Goal: Information Seeking & Learning: Learn about a topic

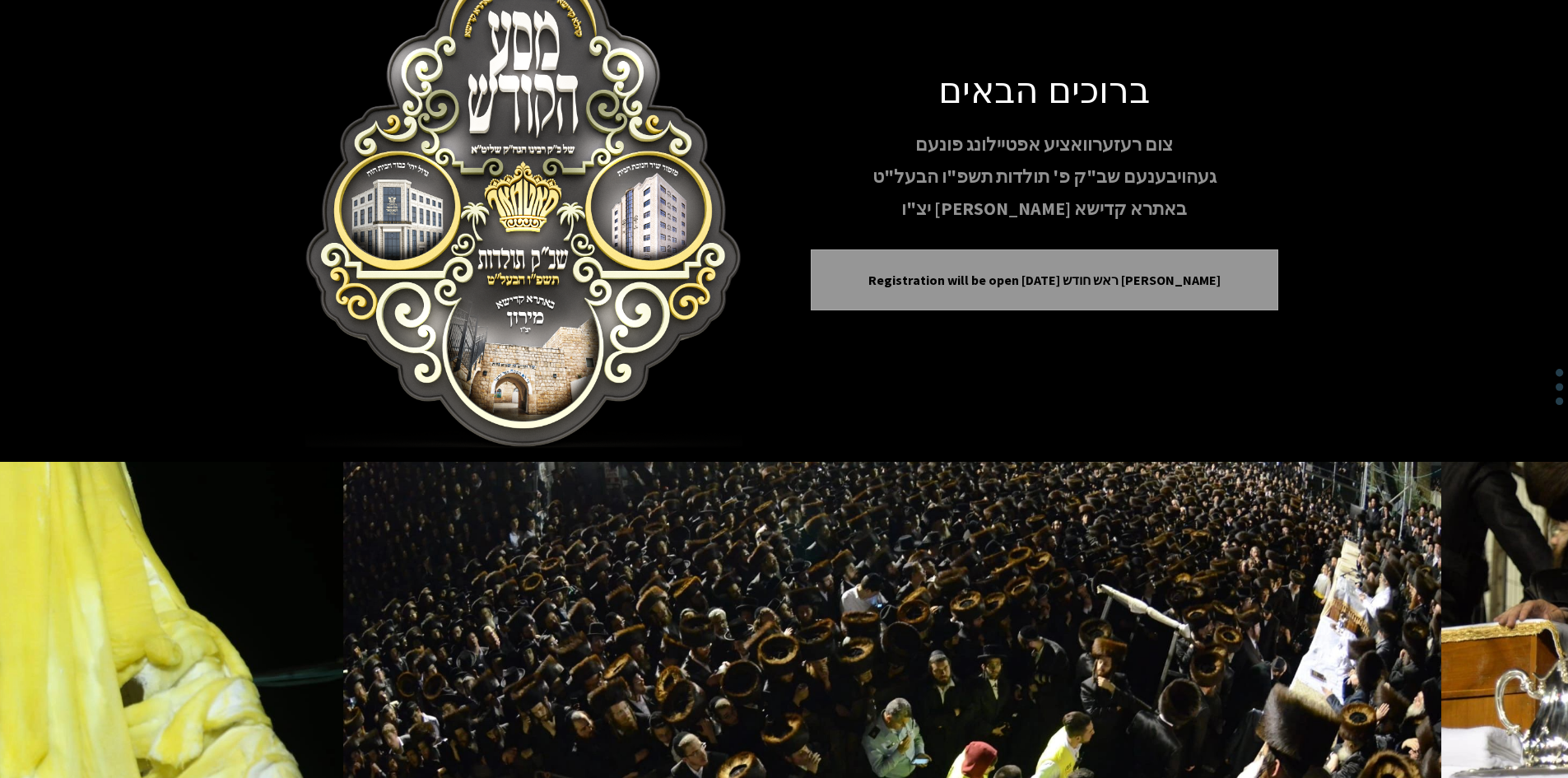
scroll to position [141, 0]
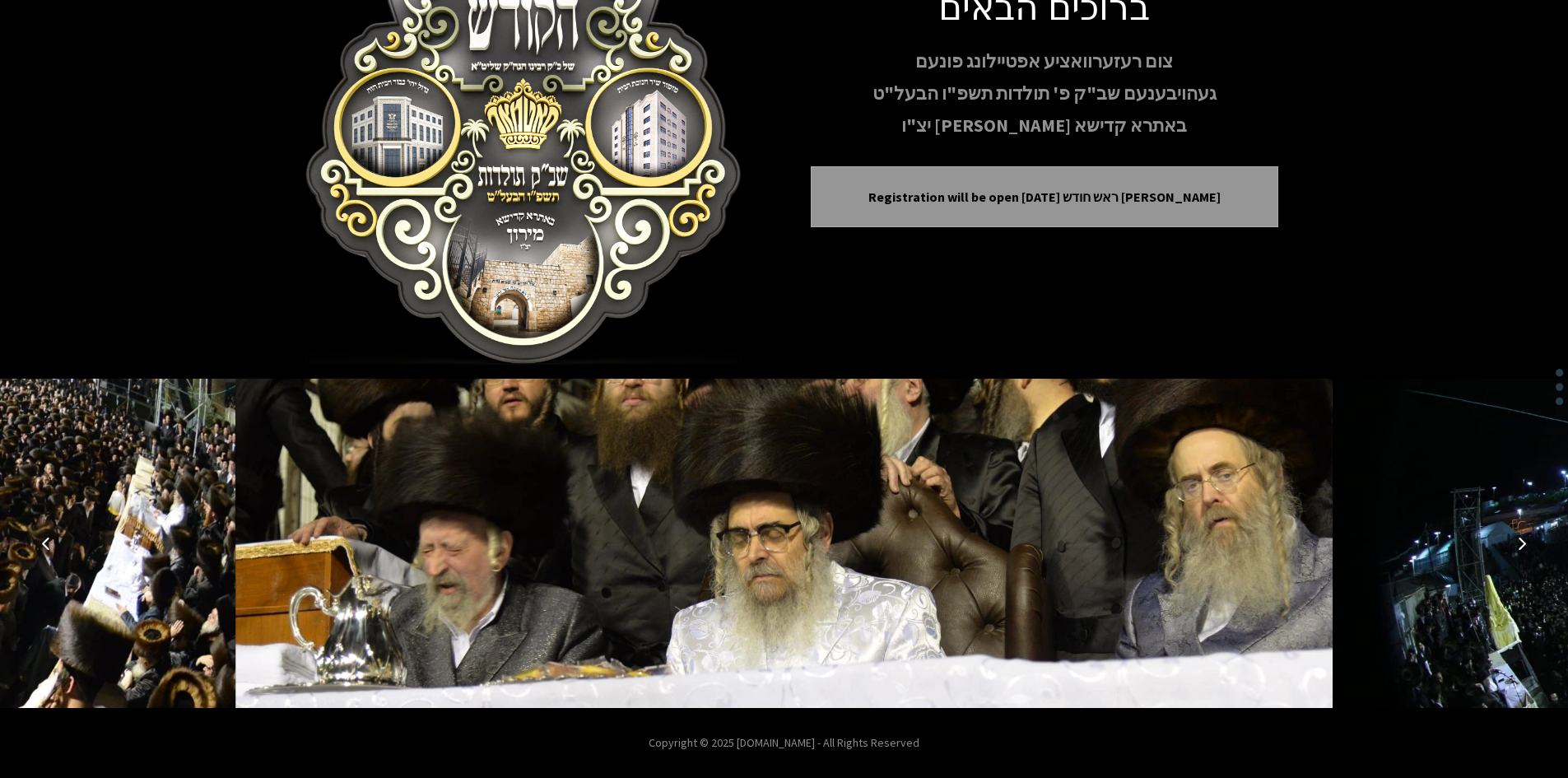
click at [1519, 535] on button "Next image" at bounding box center [1522, 543] width 40 height 40
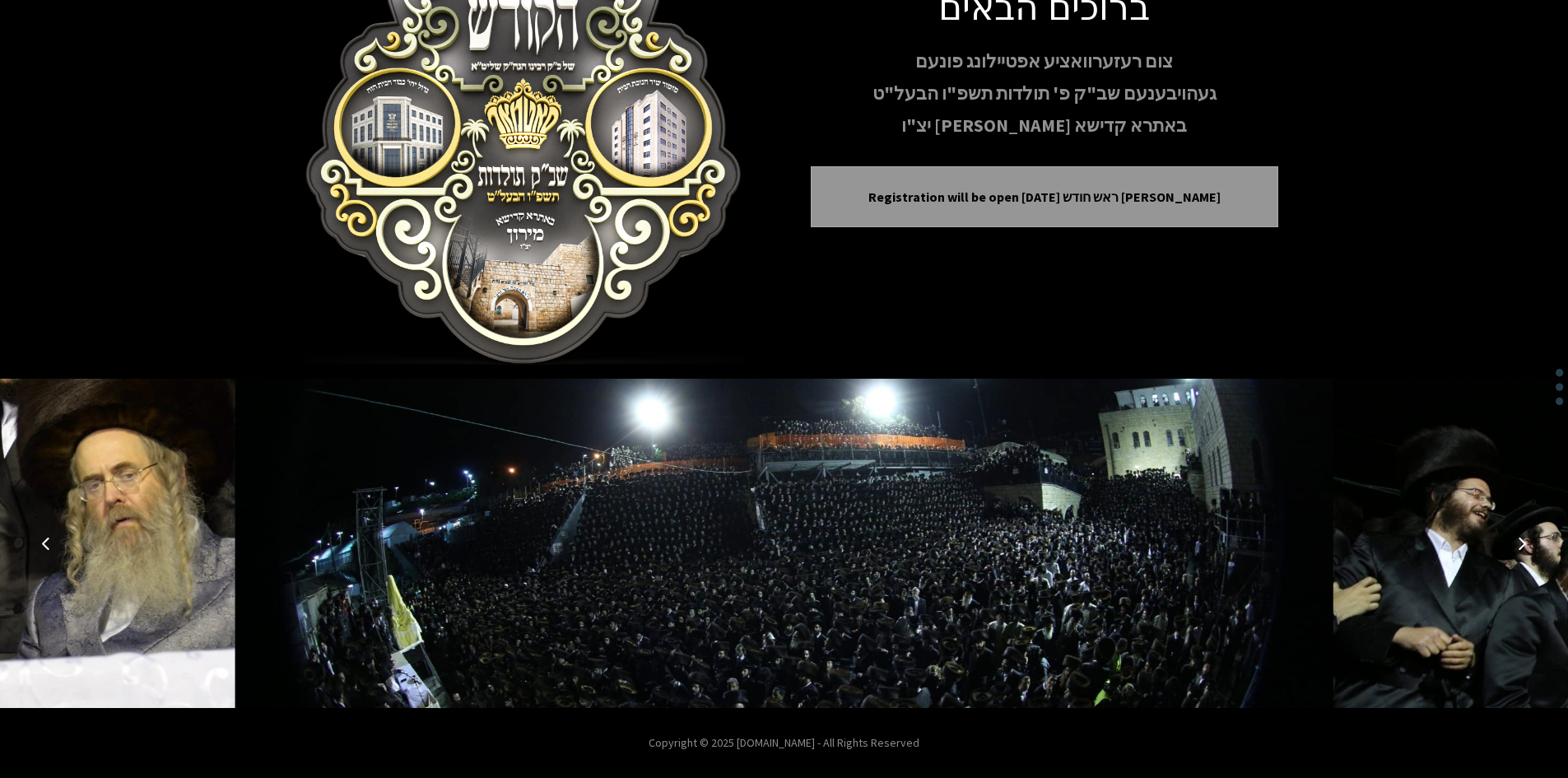
click at [1519, 535] on button "Next image" at bounding box center [1522, 543] width 40 height 40
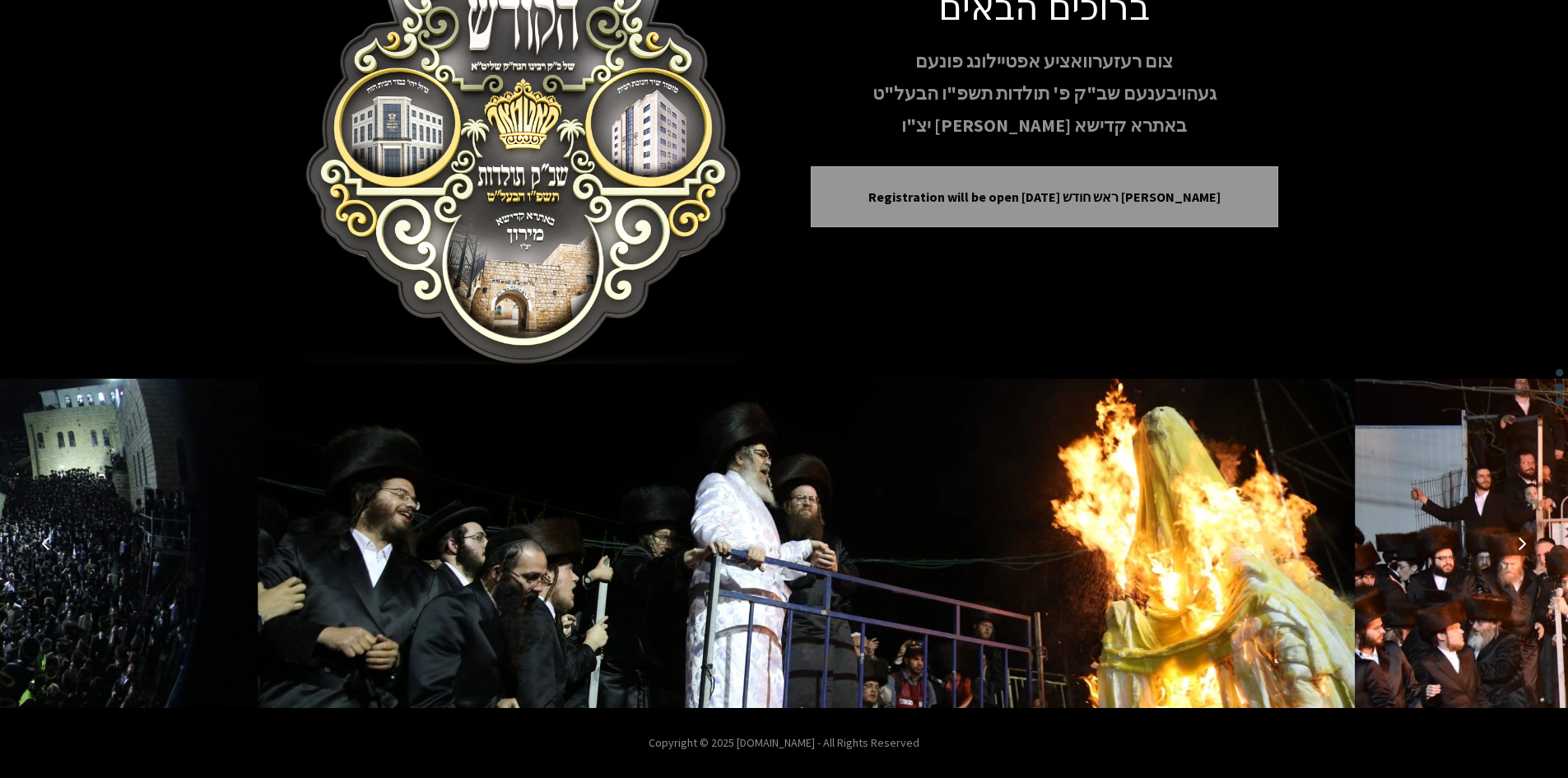
click at [1519, 535] on button "Next image" at bounding box center [1522, 543] width 40 height 40
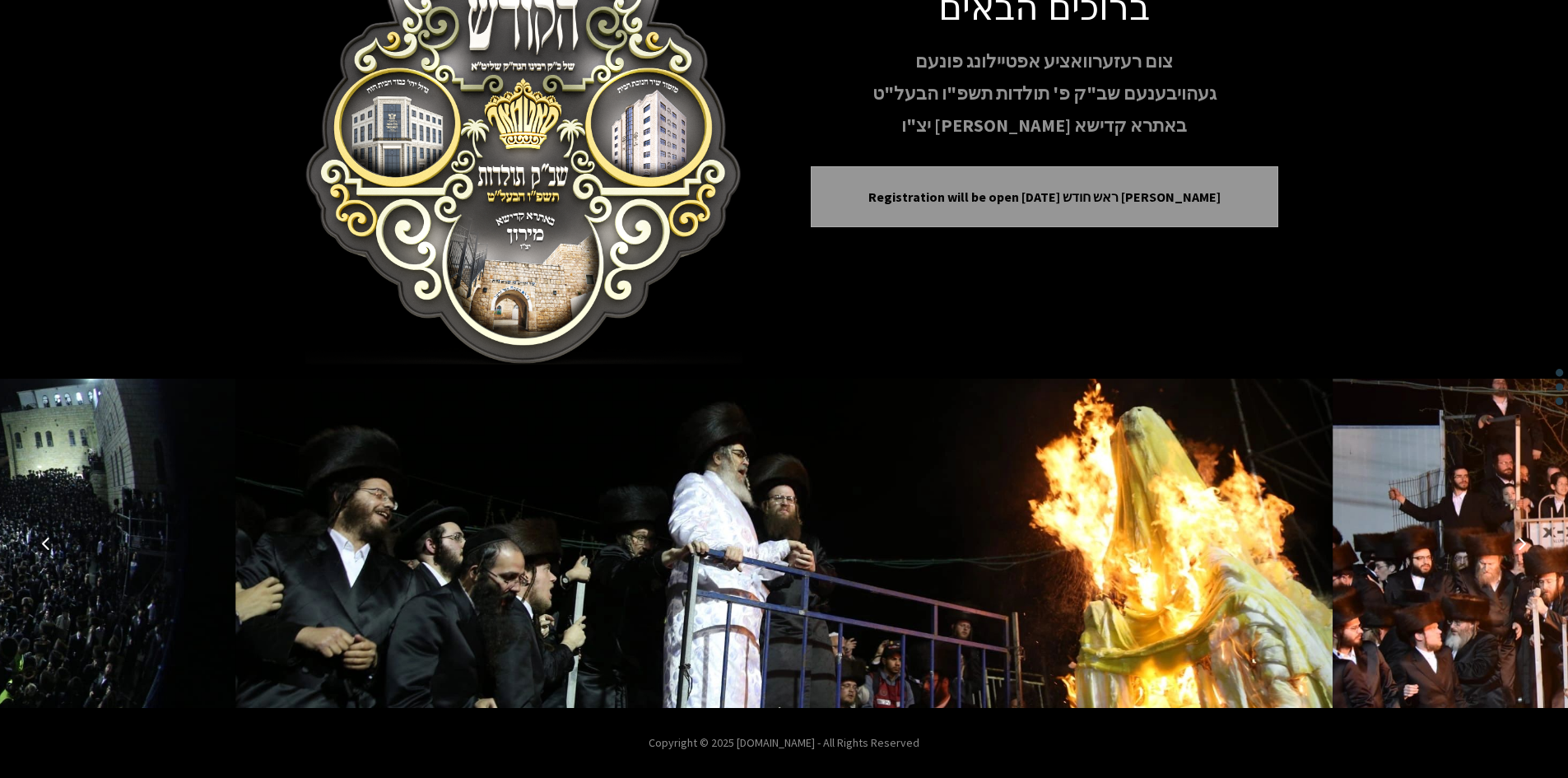
click at [1519, 535] on button "Next image" at bounding box center [1522, 543] width 40 height 40
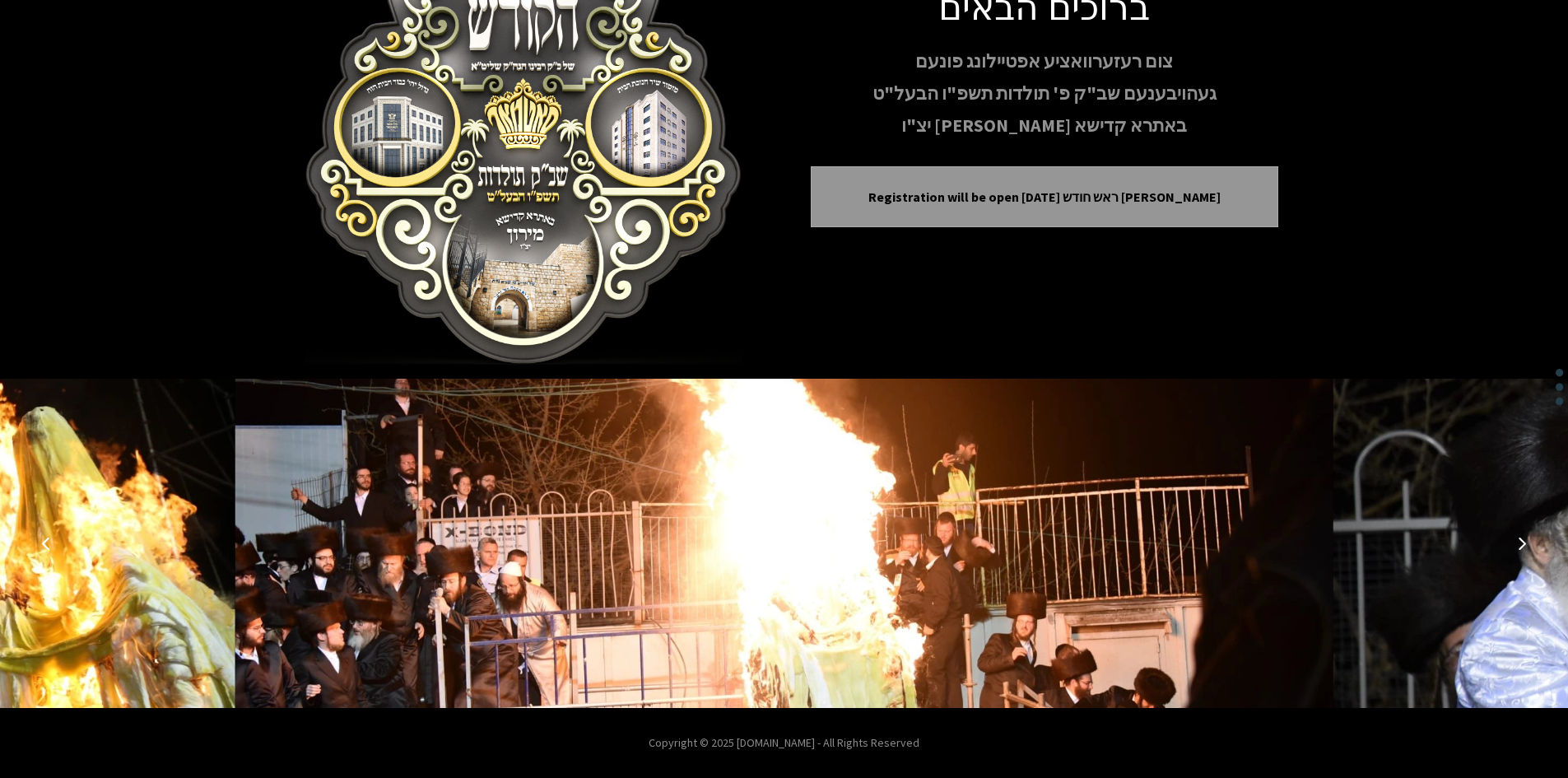
click at [1519, 535] on button "Next image" at bounding box center [1522, 543] width 40 height 40
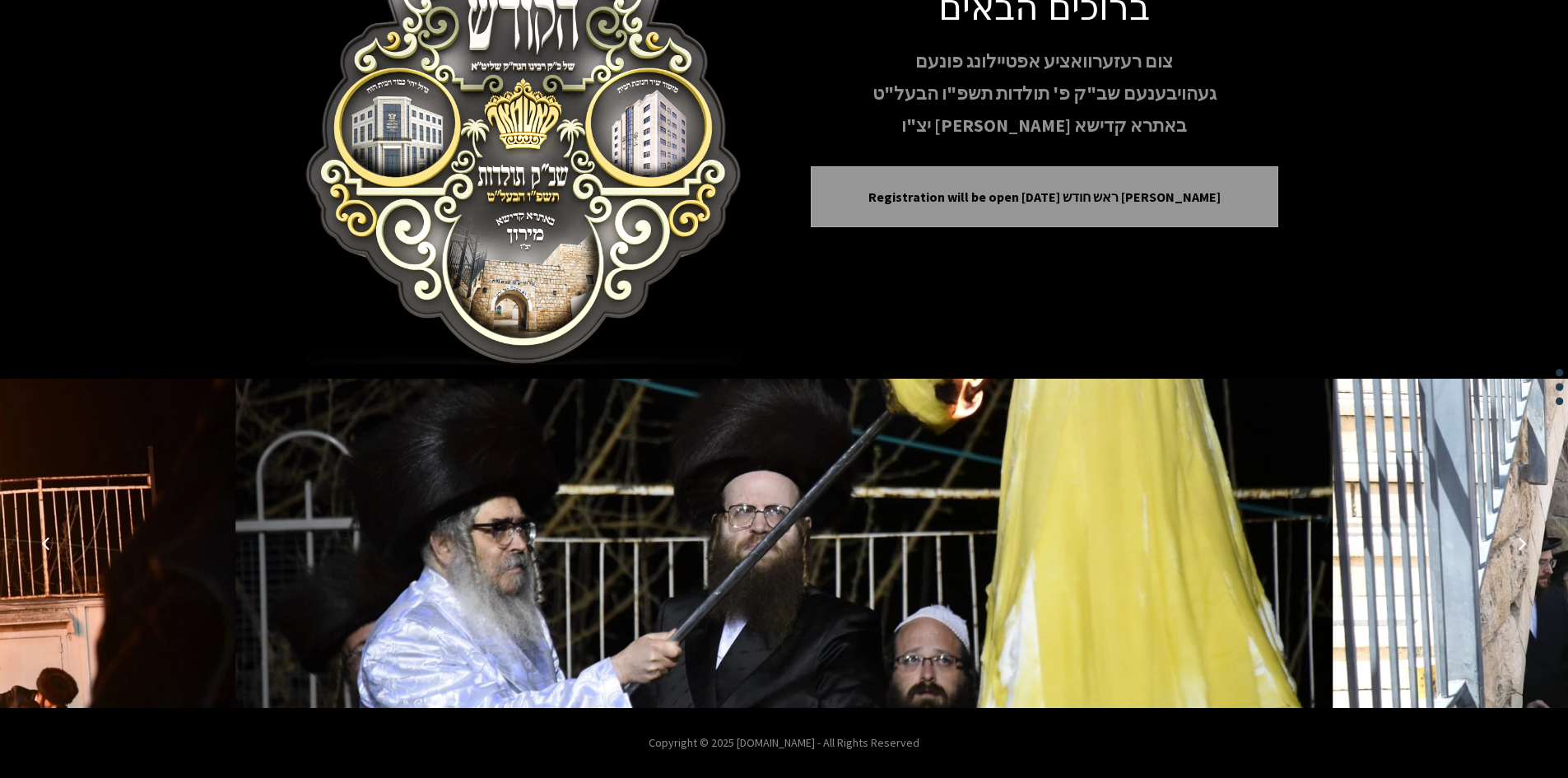
click at [1518, 537] on button "Next image" at bounding box center [1522, 543] width 40 height 40
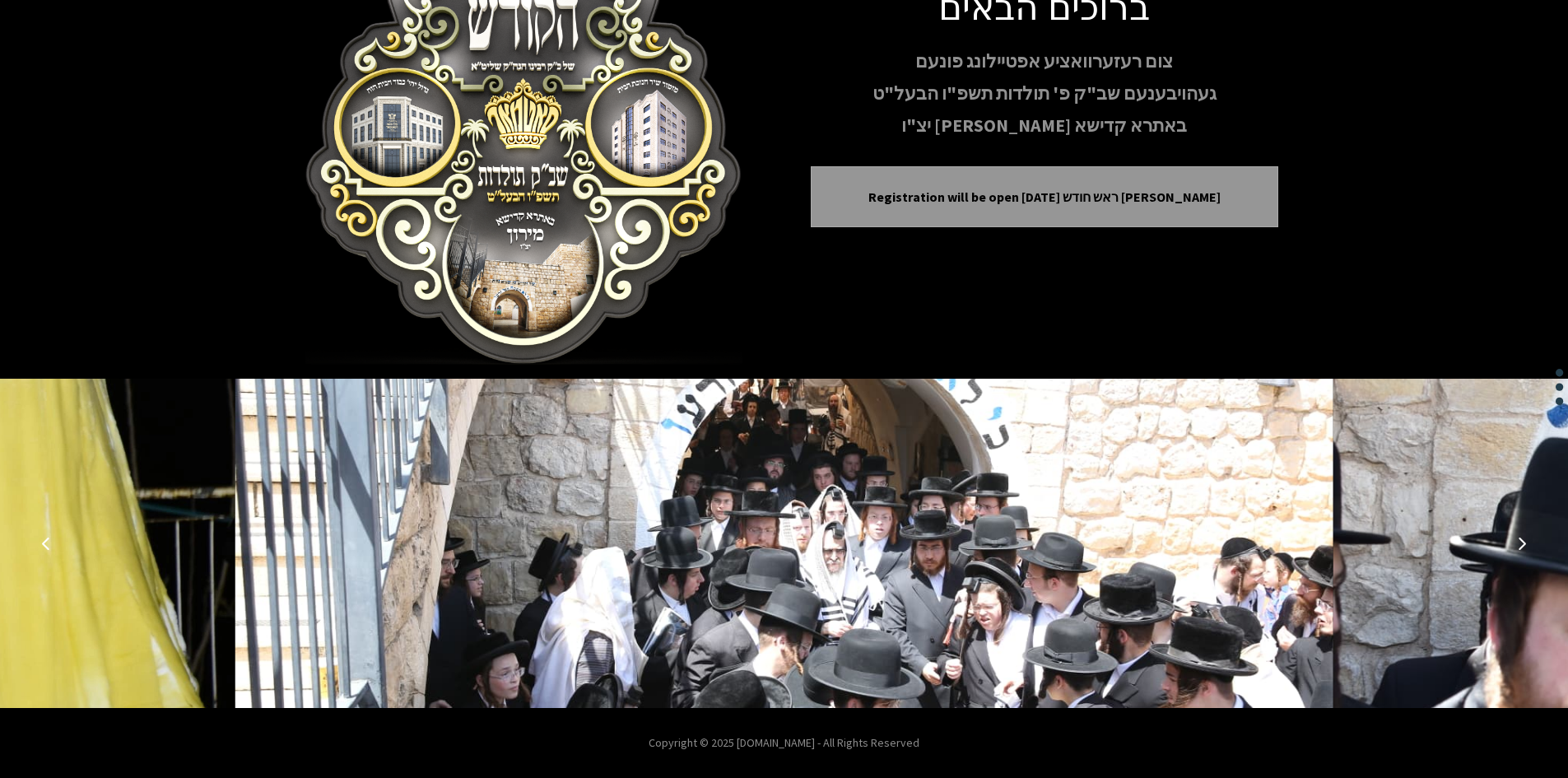
click at [1518, 537] on icon "Next image" at bounding box center [1522, 543] width 14 height 14
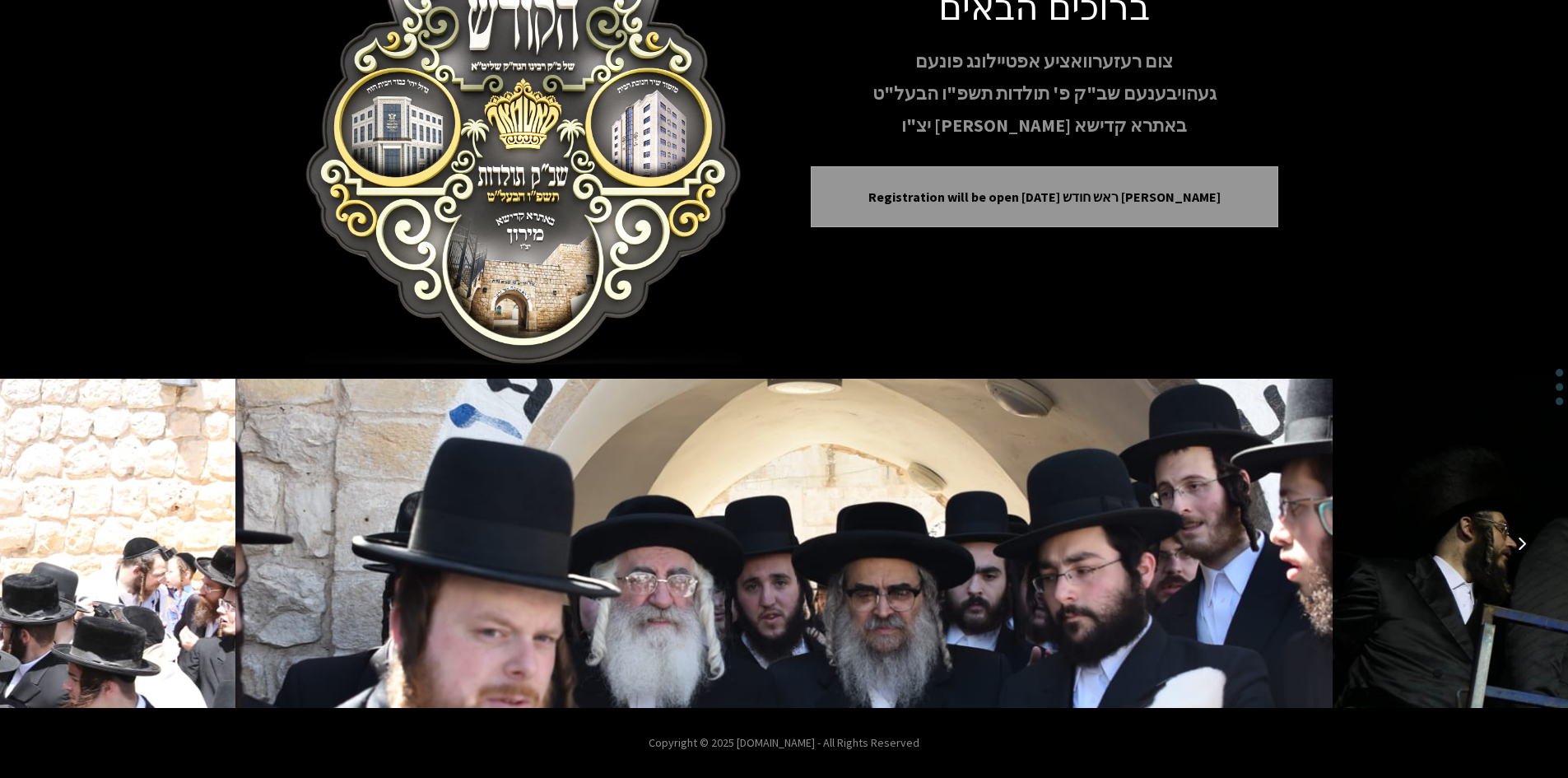
click at [1518, 537] on icon "Next image" at bounding box center [1522, 543] width 14 height 14
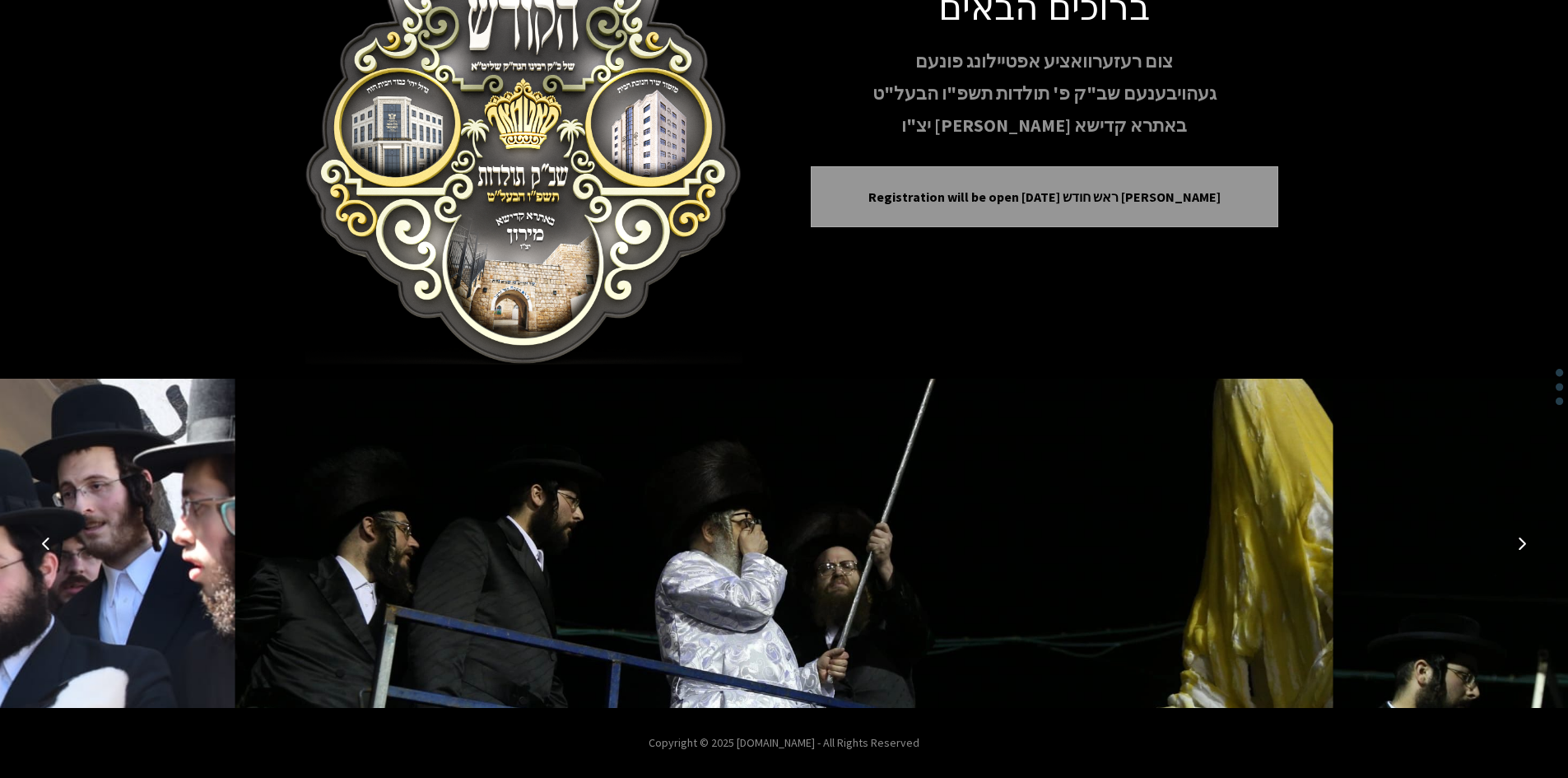
click at [1518, 537] on icon "Next image" at bounding box center [1522, 543] width 14 height 14
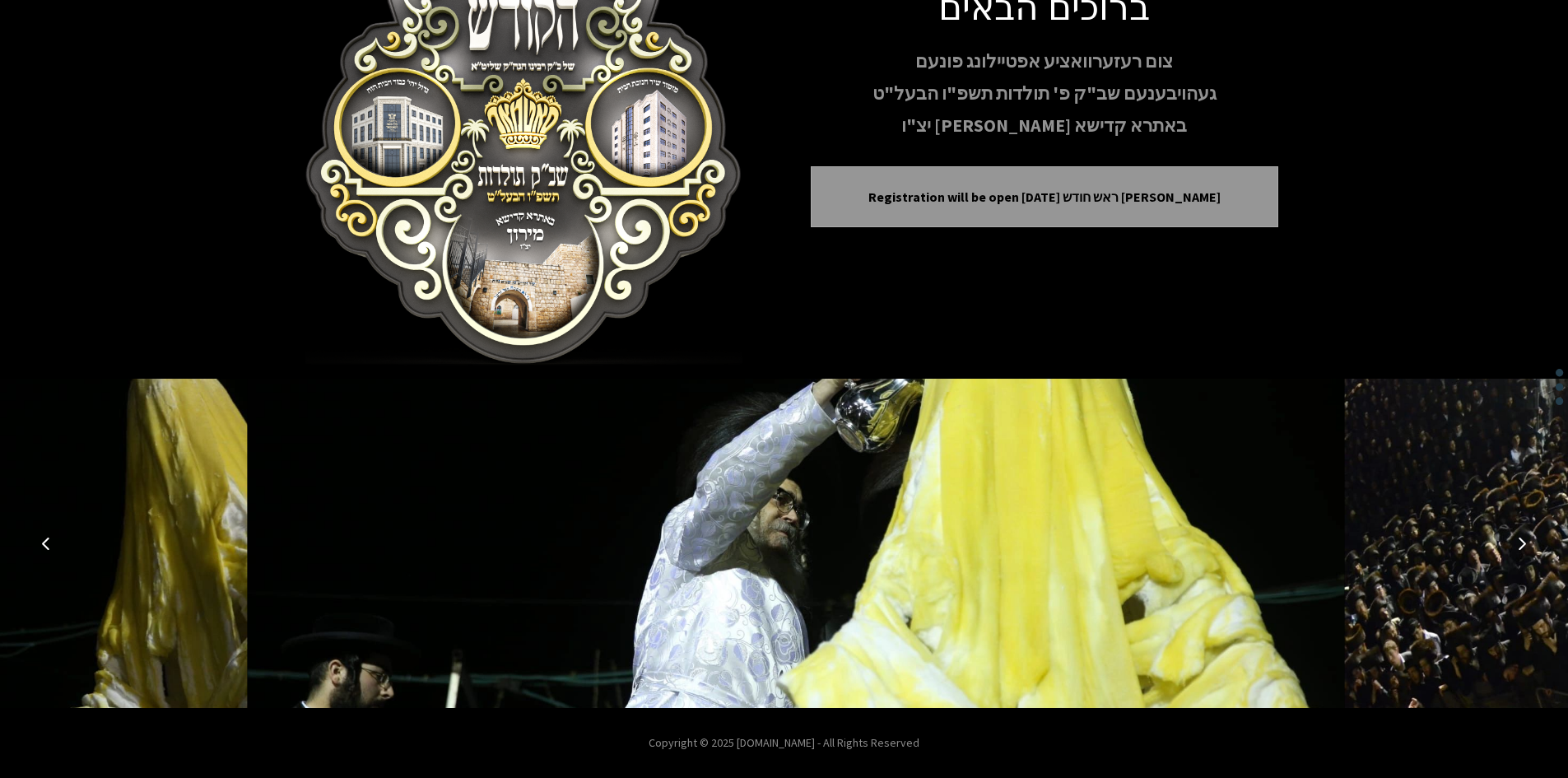
click at [1518, 537] on icon "Next image" at bounding box center [1522, 543] width 14 height 14
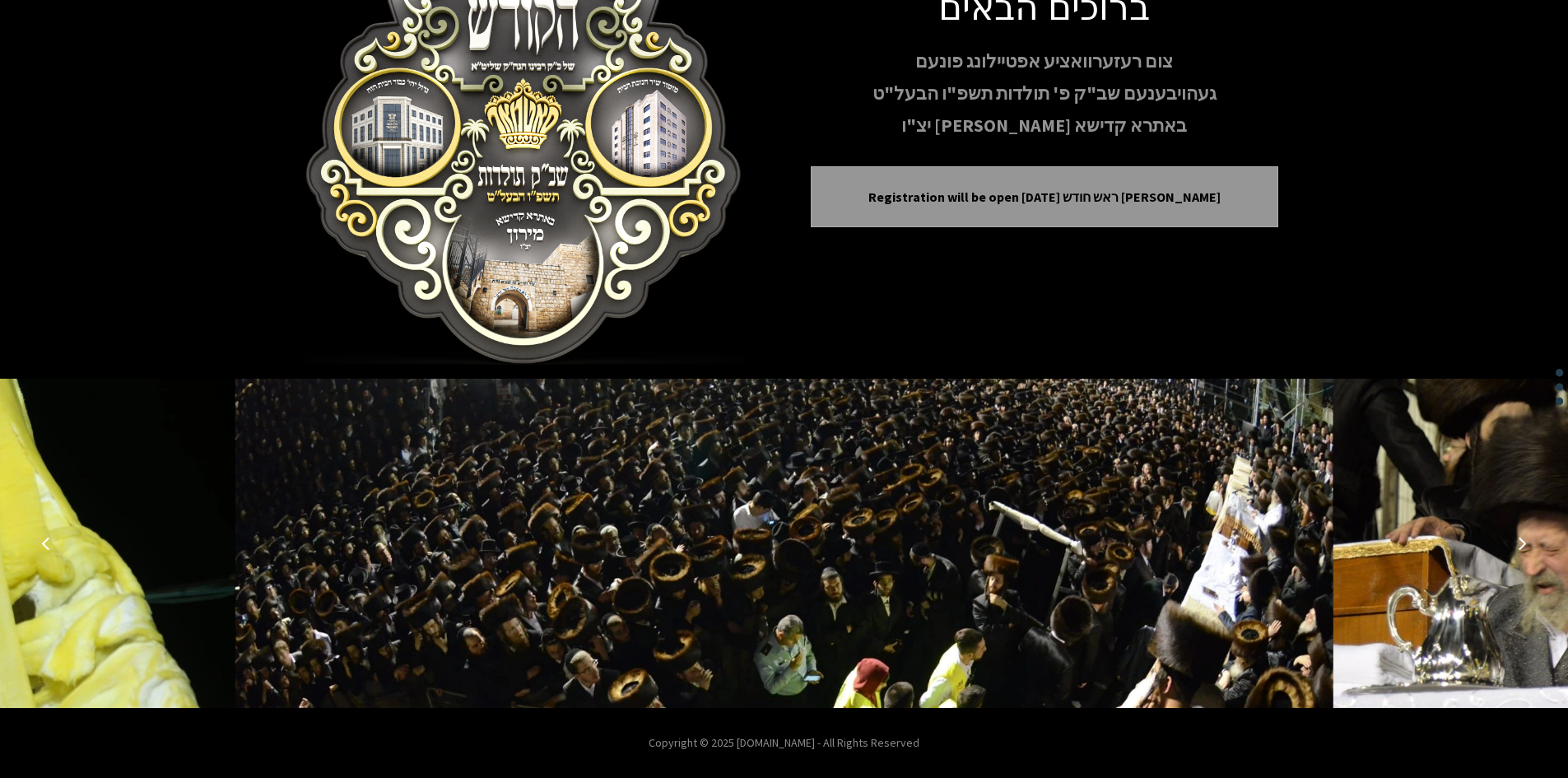
click at [1518, 537] on icon "Next image" at bounding box center [1522, 543] width 14 height 14
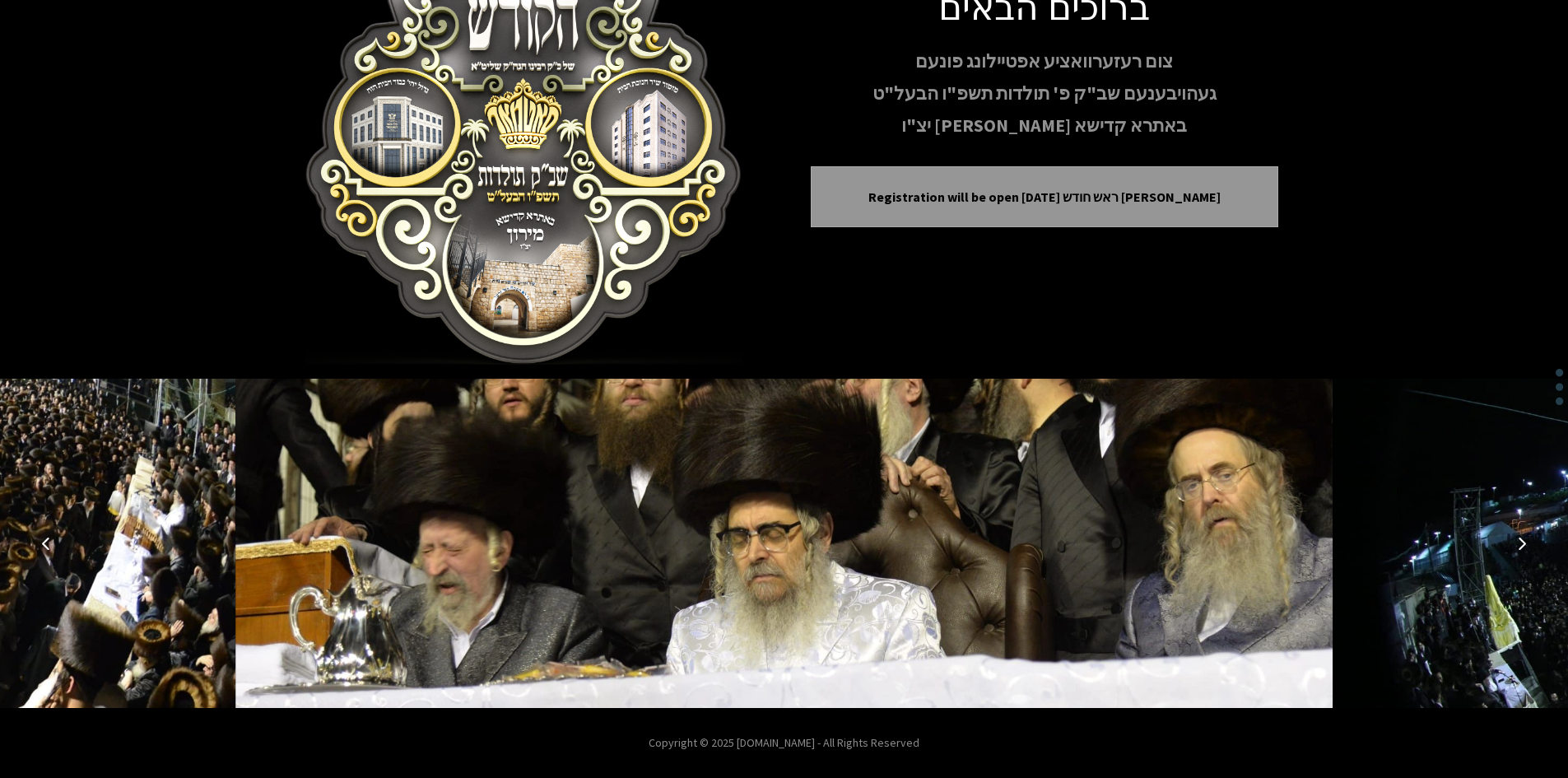
click at [1518, 537] on icon "Next image" at bounding box center [1522, 543] width 14 height 14
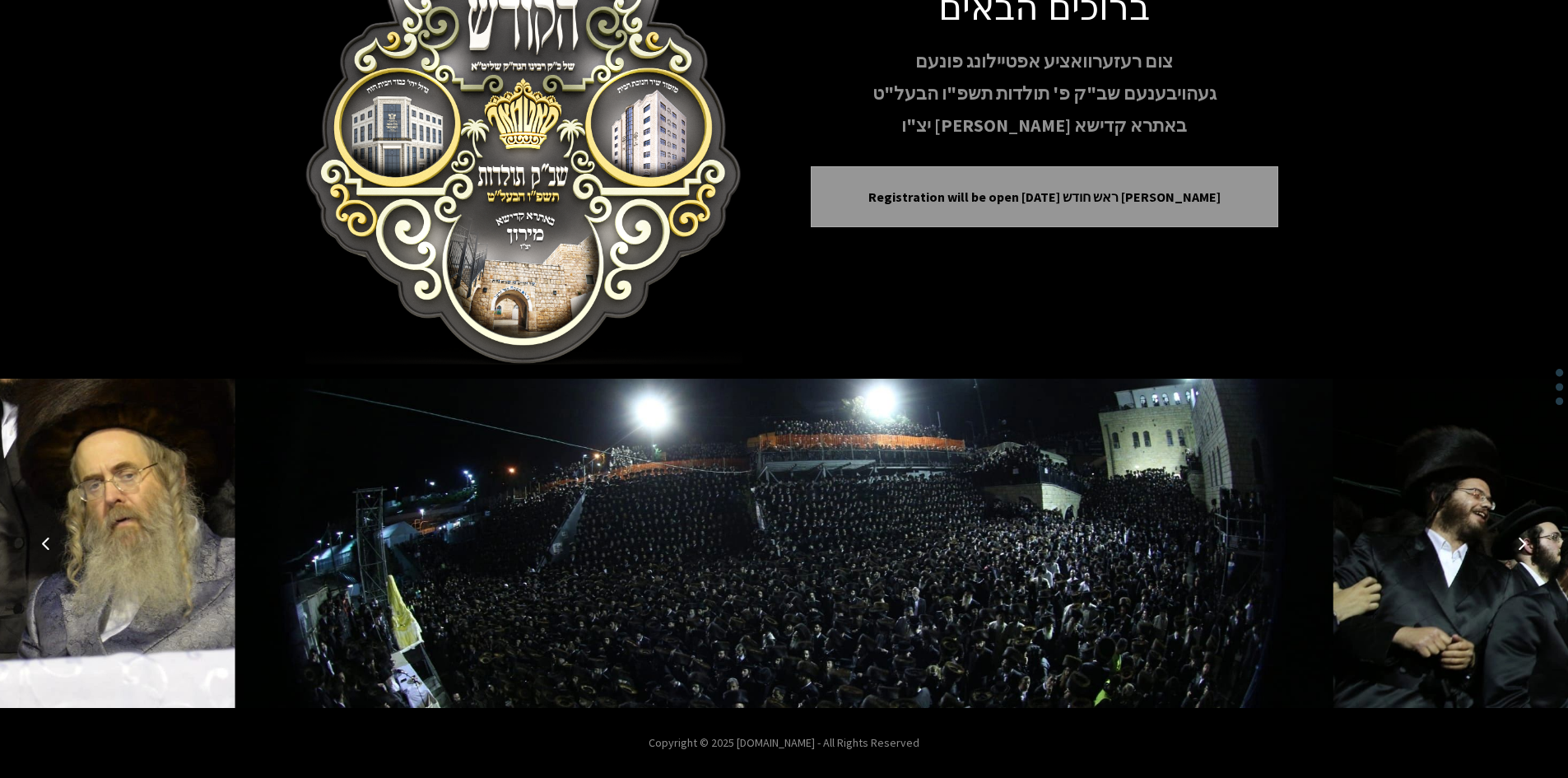
click at [1518, 537] on icon "Next image" at bounding box center [1522, 543] width 14 height 14
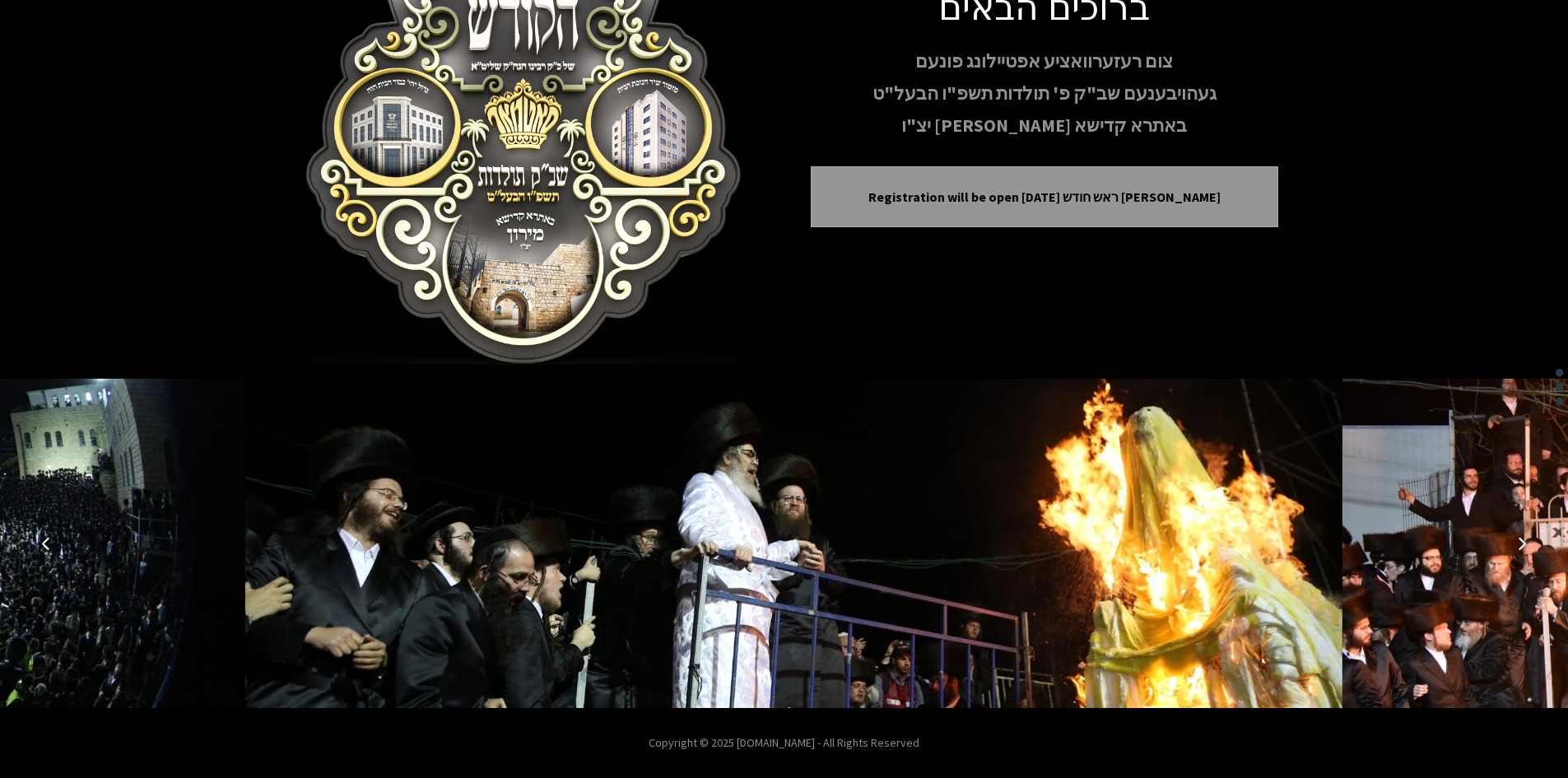
click at [1518, 537] on icon "Next image" at bounding box center [1522, 543] width 14 height 14
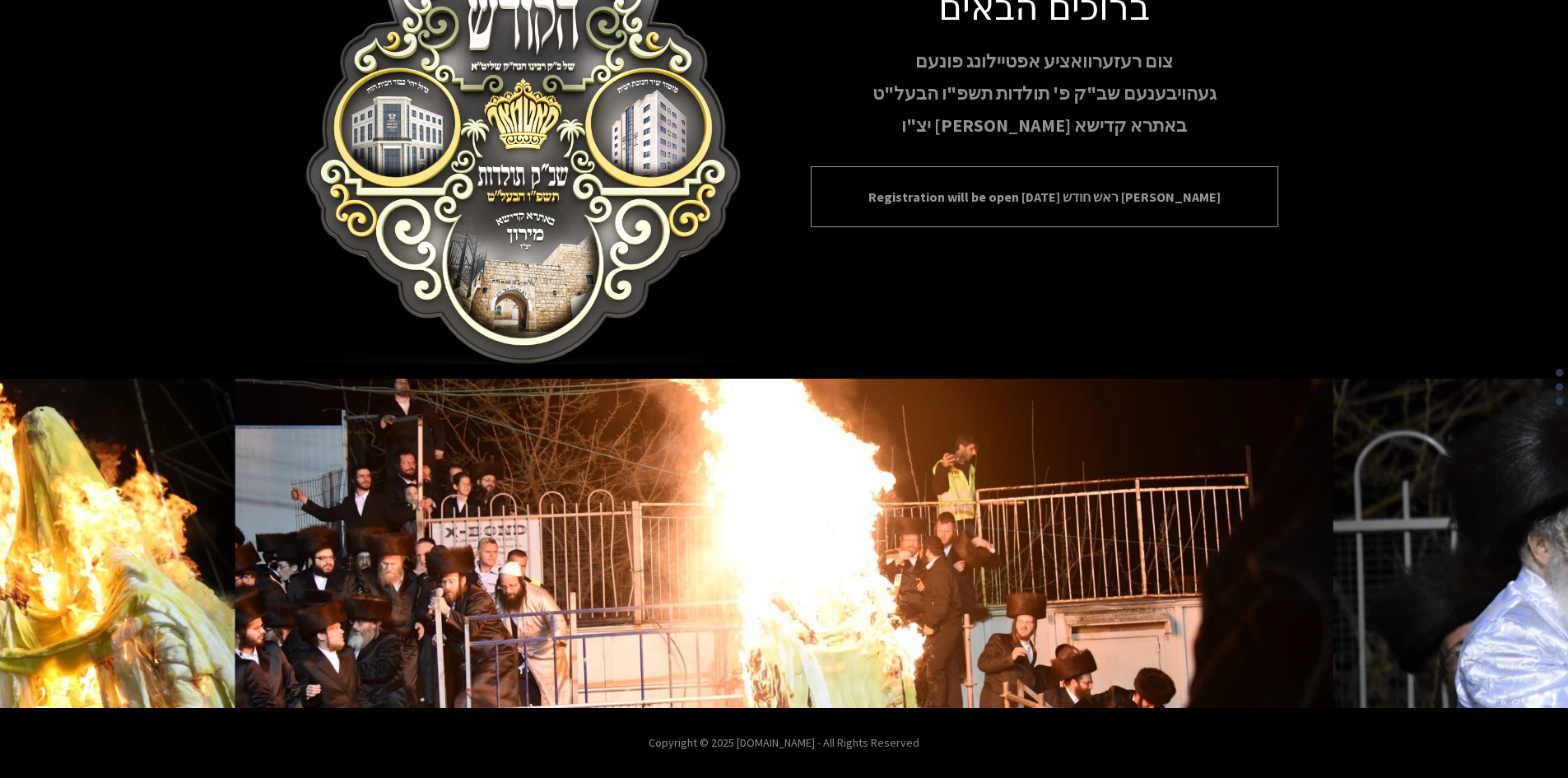
click at [1124, 184] on div "Registration will be open [DATE] ראש חודש [PERSON_NAME]" at bounding box center [1045, 197] width 467 height 61
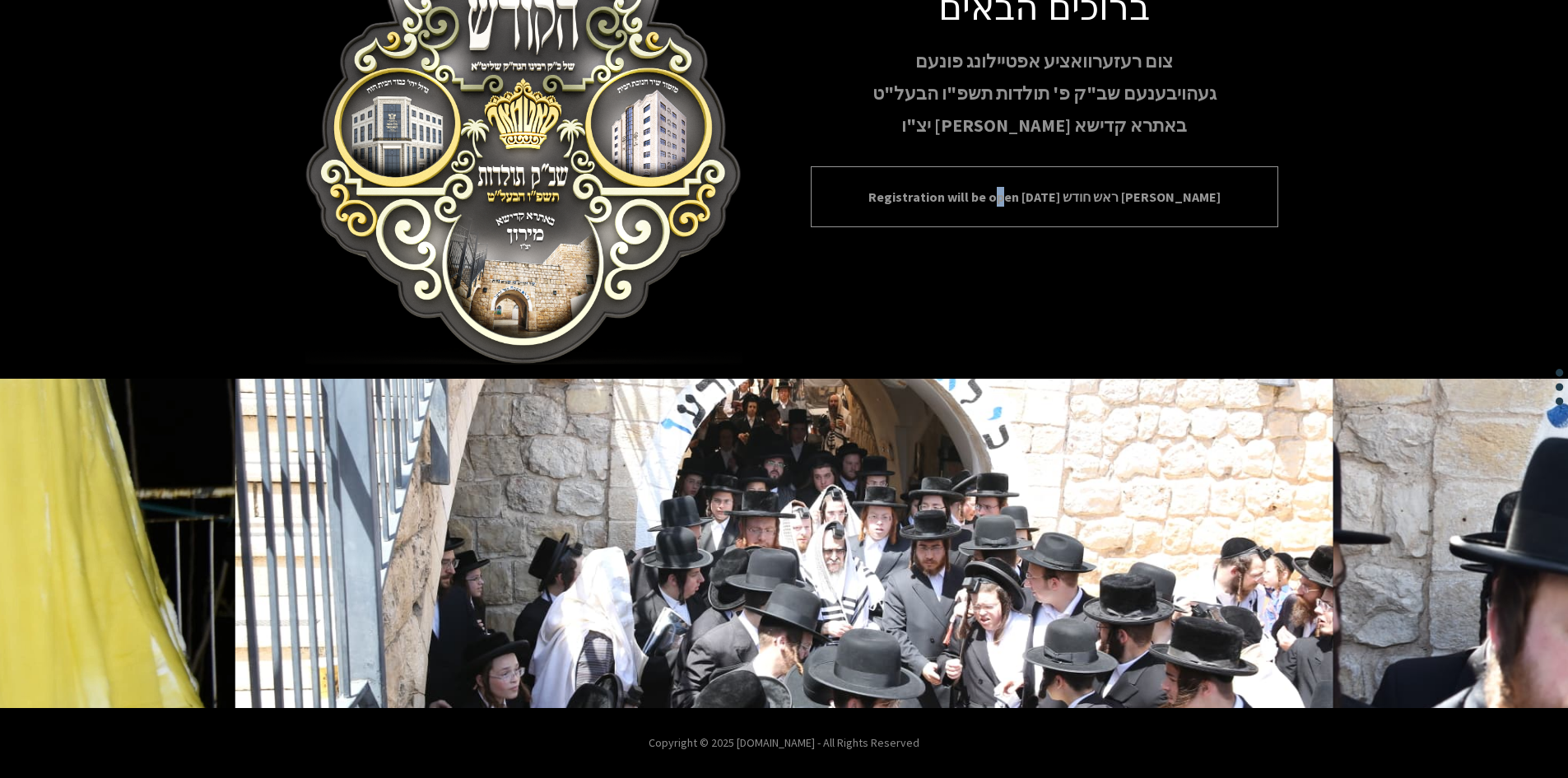
click at [1033, 194] on p "Registration will be open [DATE] ראש חודש [PERSON_NAME]" at bounding box center [1045, 197] width 427 height 19
